Goal: Download file/media

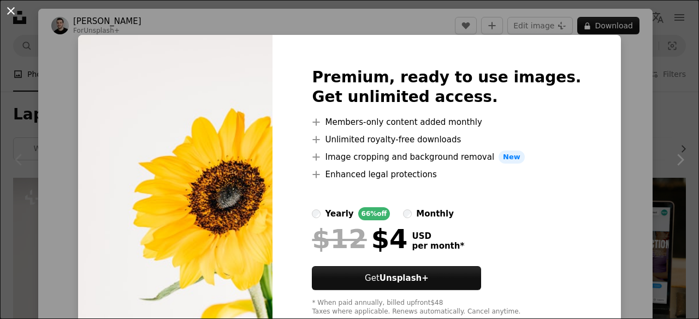
click at [9, 11] on button "An X shape" at bounding box center [10, 10] width 13 height 13
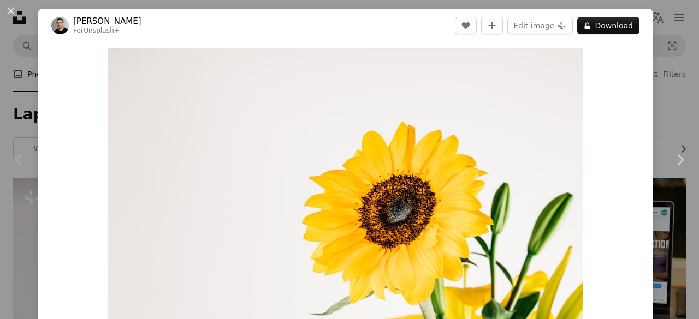
click at [9, 11] on button "An X shape" at bounding box center [10, 10] width 13 height 13
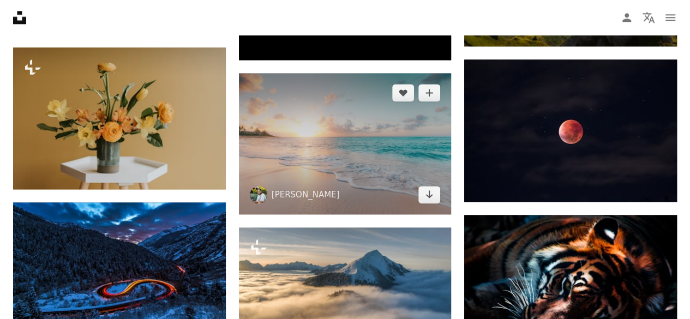
scroll to position [720, 0]
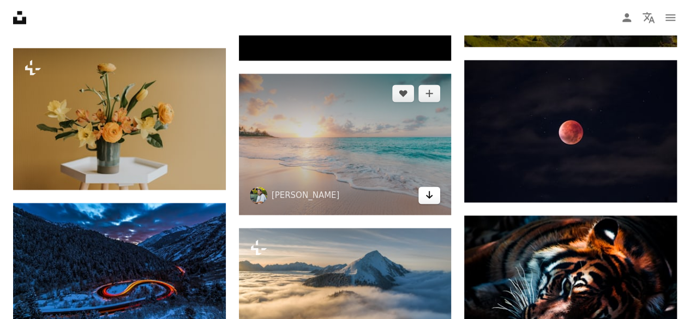
click at [426, 197] on icon "Arrow pointing down" at bounding box center [429, 194] width 9 height 13
